Goal: Task Accomplishment & Management: Use online tool/utility

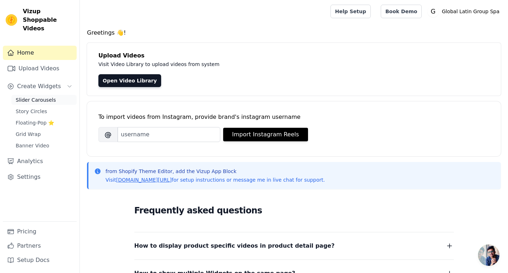
click at [42, 96] on span "Slider Carousels" at bounding box center [36, 99] width 40 height 7
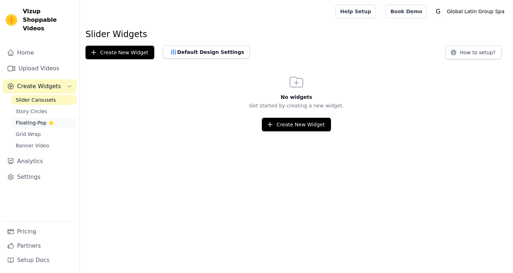
click at [19, 119] on span "Floating-Pop ⭐" at bounding box center [35, 122] width 38 height 7
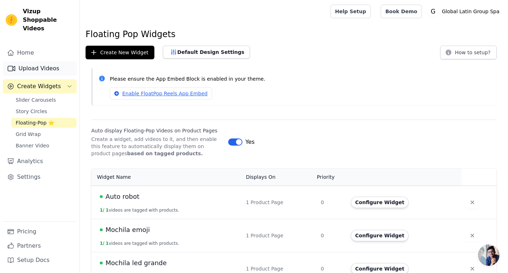
click at [39, 61] on link "Upload Videos" at bounding box center [40, 68] width 74 height 14
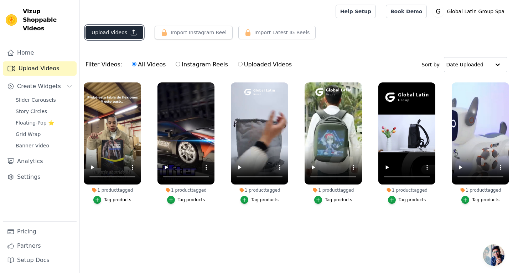
click at [116, 31] on button "Upload Videos" at bounding box center [115, 33] width 58 height 14
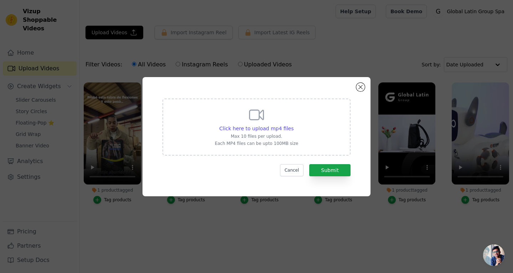
click at [263, 121] on icon at bounding box center [256, 114] width 17 height 17
click at [293, 124] on input "Click here to upload mp4 files Max 10 files per upload. Each MP4 files can be u…" at bounding box center [293, 124] width 0 height 0
type input "C:\fakepath\zapatero tiktok 2.mp4"
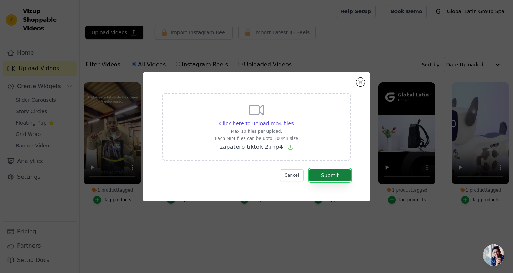
click at [331, 174] on button "Submit" at bounding box center [329, 175] width 41 height 12
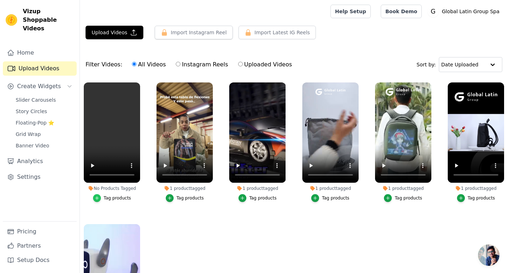
click at [99, 198] on icon "button" at bounding box center [96, 197] width 5 height 5
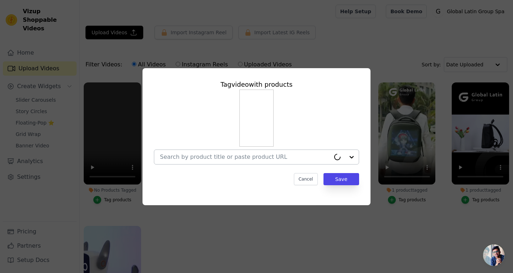
click at [215, 155] on input "No Products Tagged Tag video with products Cancel Save Tag products" at bounding box center [245, 156] width 170 height 7
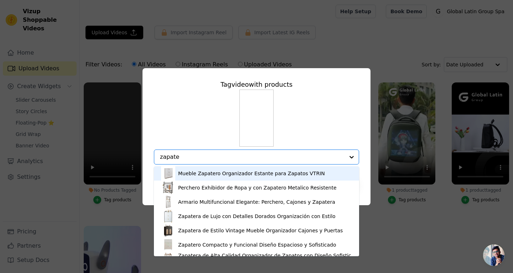
type input "zapate"
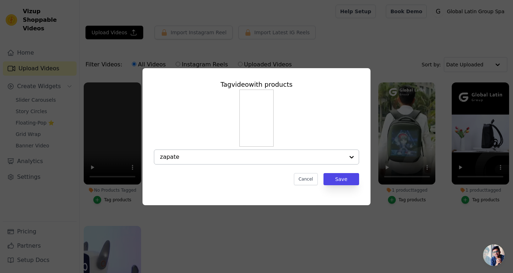
click at [201, 160] on div "zapate" at bounding box center [252, 157] width 185 height 14
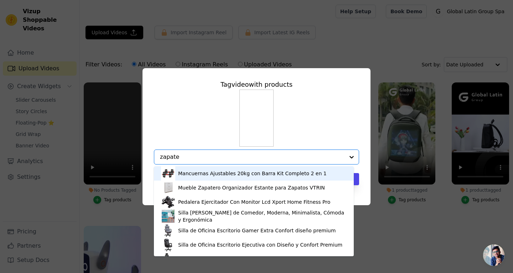
click at [215, 155] on input "zapate" at bounding box center [252, 156] width 185 height 7
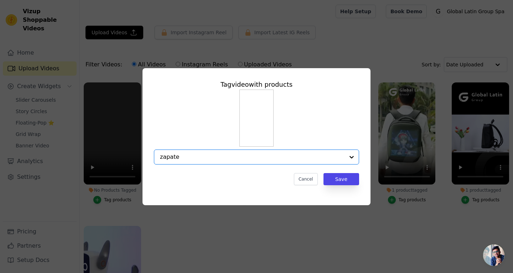
click at [215, 155] on input "zapate" at bounding box center [252, 156] width 185 height 7
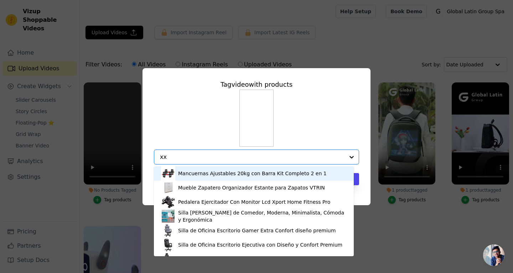
type input "xxl"
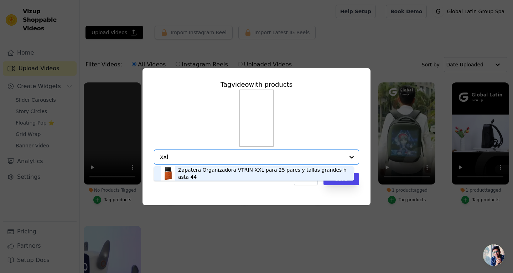
click at [216, 173] on div "Zapatera Organizadora VTRIN XXL para 25 pares y tallas grandes hasta 44" at bounding box center [262, 173] width 169 height 14
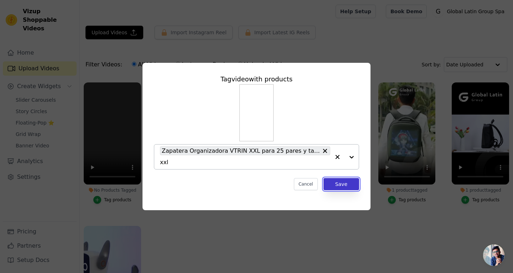
click at [339, 183] on button "Save" at bounding box center [342, 184] width 36 height 12
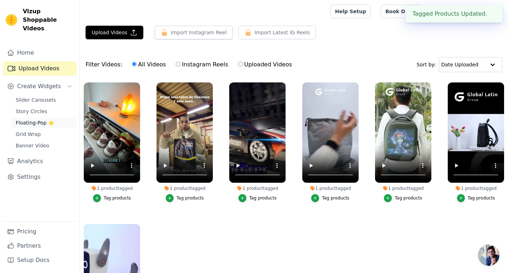
click at [30, 119] on span "Floating-Pop ⭐" at bounding box center [35, 122] width 38 height 7
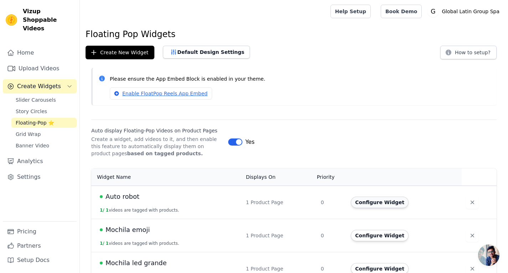
click at [381, 201] on button "Configure Widget" at bounding box center [380, 201] width 58 height 11
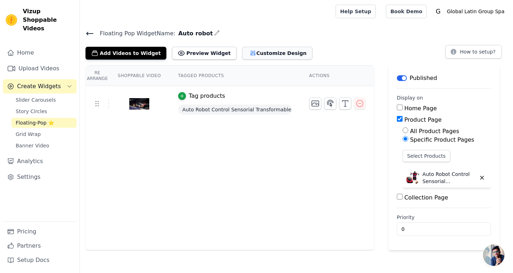
click at [244, 52] on button "Customize Design" at bounding box center [277, 53] width 70 height 13
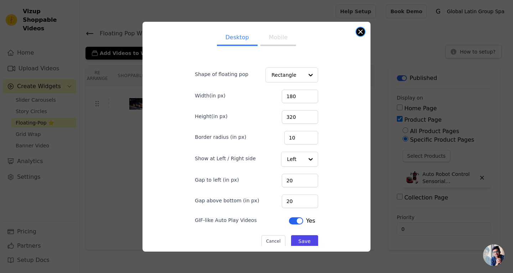
click at [362, 29] on button "Close modal" at bounding box center [360, 31] width 9 height 9
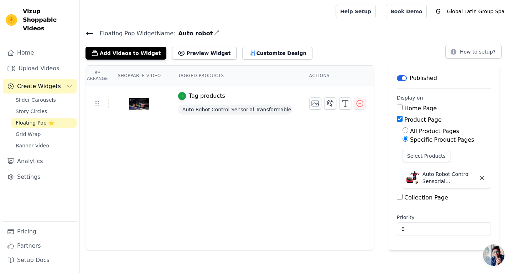
click at [51, 119] on span "Floating-Pop ⭐" at bounding box center [35, 122] width 38 height 7
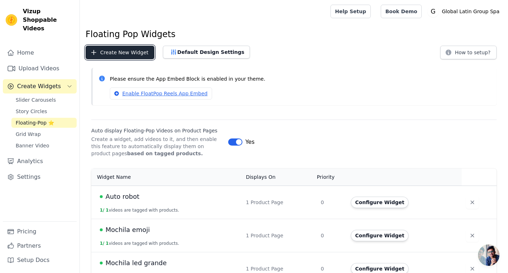
click at [128, 51] on button "Create New Widget" at bounding box center [120, 53] width 69 height 14
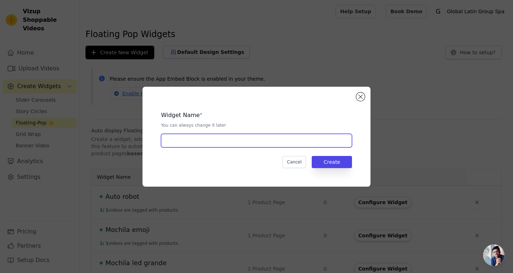
click at [202, 140] on input "text" at bounding box center [256, 141] width 191 height 14
type input "Zapatera grande"
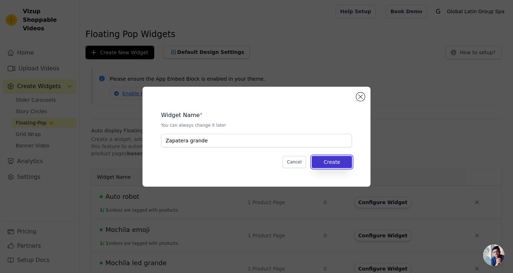
click at [328, 168] on button "Create" at bounding box center [332, 162] width 40 height 12
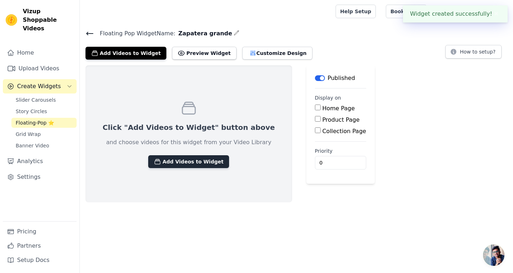
click at [192, 161] on button "Add Videos to Widget" at bounding box center [188, 161] width 81 height 13
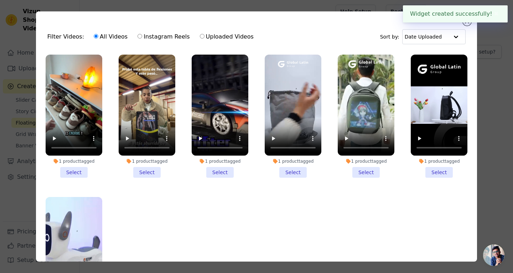
click at [73, 168] on li "1 product tagged Select" at bounding box center [74, 116] width 57 height 123
click at [0, 0] on input "1 product tagged Select" at bounding box center [0, 0] width 0 height 0
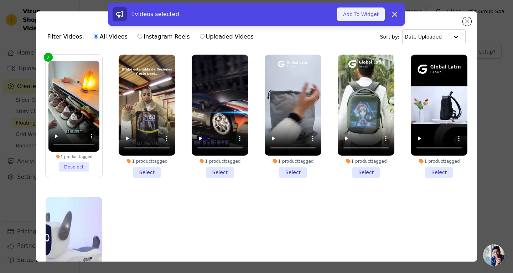
click at [355, 16] on button "Add To Widget" at bounding box center [361, 14] width 48 height 14
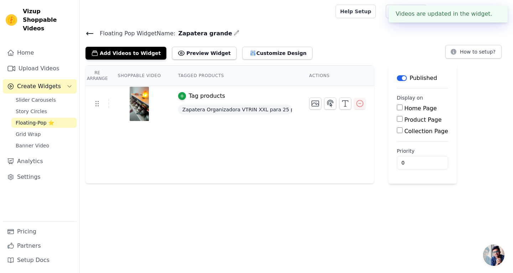
click at [397, 117] on input "Product Page" at bounding box center [400, 119] width 6 height 6
checkbox input "true"
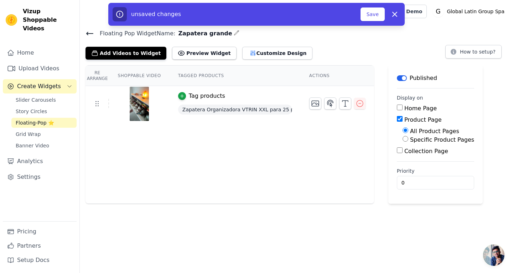
click at [420, 138] on label "Specific Product Pages" at bounding box center [442, 139] width 64 height 7
click at [408, 138] on input "Specific Product Pages" at bounding box center [406, 139] width 6 height 6
radio input "true"
click at [416, 155] on button "Select Products" at bounding box center [427, 156] width 48 height 12
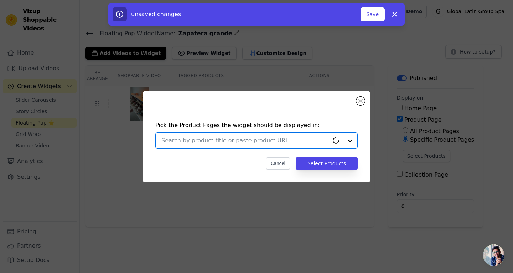
click at [257, 136] on input "text" at bounding box center [245, 140] width 168 height 9
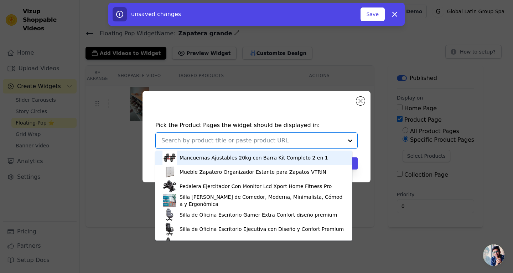
type input "v"
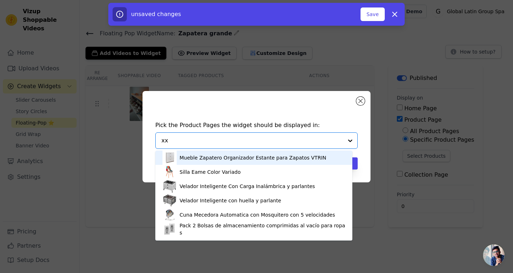
type input "xxl"
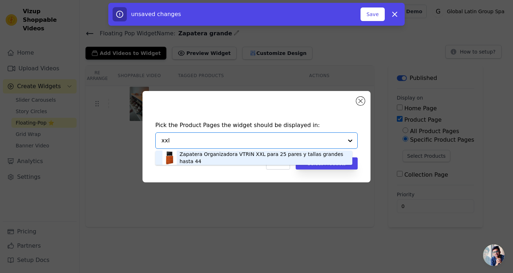
click at [233, 156] on div "Zapatera Organizadora VTRIN XXL para 25 pares y tallas grandes hasta 44" at bounding box center [263, 157] width 166 height 14
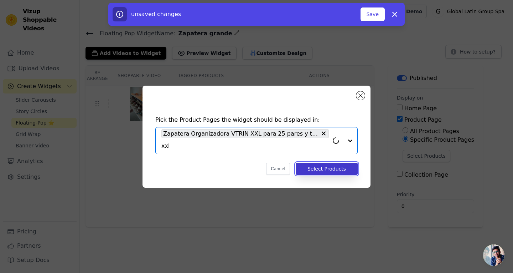
click at [319, 167] on button "Select Products" at bounding box center [327, 169] width 62 height 12
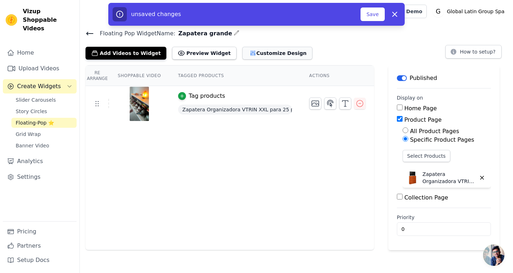
click at [249, 54] on button "Customize Design" at bounding box center [277, 53] width 70 height 13
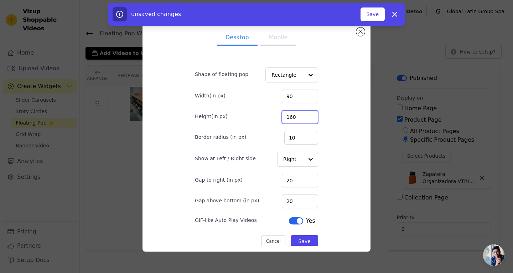
drag, startPoint x: 290, startPoint y: 115, endPoint x: 249, endPoint y: 113, distance: 41.8
click at [249, 113] on div "Height(in px) 160" at bounding box center [256, 116] width 123 height 15
click at [292, 92] on input "90" at bounding box center [300, 96] width 36 height 14
drag, startPoint x: 292, startPoint y: 92, endPoint x: 258, endPoint y: 90, distance: 33.9
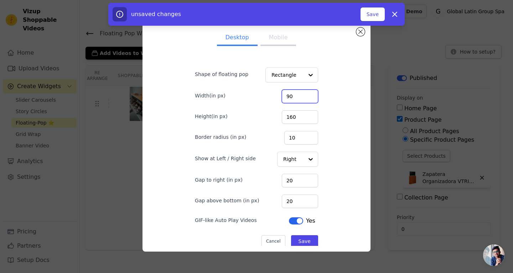
click at [258, 90] on div "Width(in px) 90" at bounding box center [256, 95] width 123 height 15
type input "180"
type input "320"
click at [299, 236] on button "Save" at bounding box center [304, 241] width 27 height 12
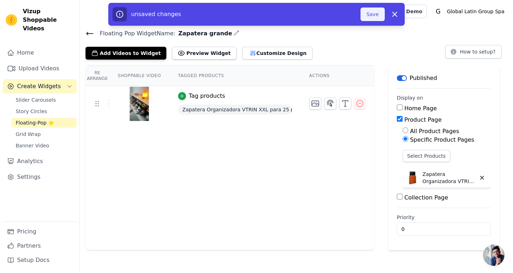
click at [372, 7] on button "Save" at bounding box center [373, 14] width 24 height 14
click at [375, 15] on button "Save" at bounding box center [373, 14] width 24 height 14
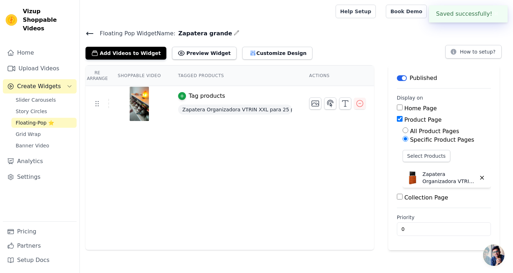
click at [372, 40] on div "Floating Pop Widget Name: Zapatera grande Add Videos to Widget Preview Widget C…" at bounding box center [296, 44] width 433 height 31
click at [495, 15] on button "✖" at bounding box center [497, 14] width 8 height 9
click at [90, 34] on icon at bounding box center [90, 33] width 9 height 9
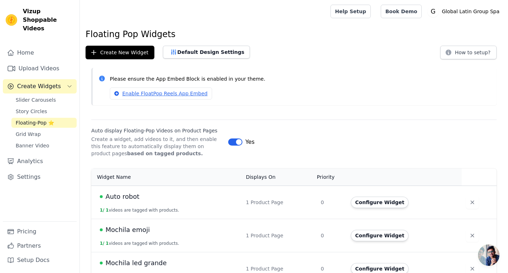
scroll to position [148, 0]
